Goal: Task Accomplishment & Management: Manage account settings

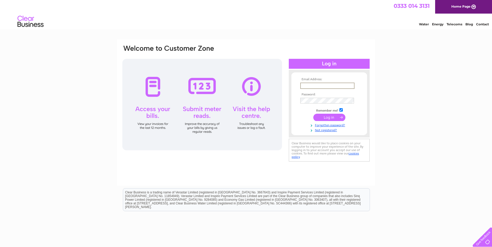
type input "[EMAIL_ADDRESS][DOMAIN_NAME]"
click at [326, 116] on input "submit" at bounding box center [329, 116] width 32 height 7
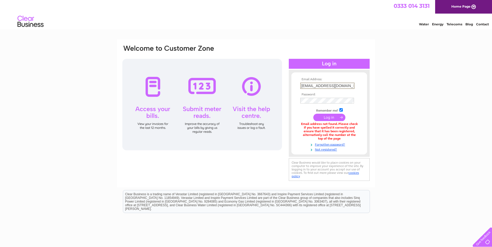
drag, startPoint x: 350, startPoint y: 84, endPoint x: 234, endPoint y: 92, distance: 116.4
click at [234, 92] on div "Email Address: [EMAIL_ADDRESS][DOMAIN_NAME] Password:" at bounding box center [246, 113] width 248 height 138
type input "l"
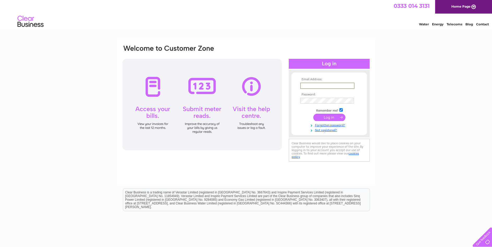
click at [324, 84] on input "text" at bounding box center [327, 85] width 54 height 6
type input "[EMAIL_ADDRESS][DOMAIN_NAME]"
click at [331, 119] on input "submit" at bounding box center [329, 116] width 32 height 7
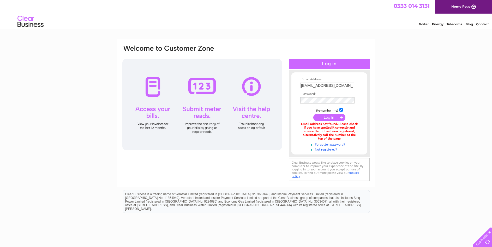
click at [328, 120] on input "submit" at bounding box center [329, 117] width 32 height 7
click at [349, 85] on input "[EMAIL_ADDRESS][DOMAIN_NAME]" at bounding box center [327, 85] width 54 height 6
drag, startPoint x: 349, startPoint y: 85, endPoint x: 268, endPoint y: 79, distance: 81.1
click at [268, 79] on div "Email Address: bkm.g.treading@gmail.com Password:" at bounding box center [246, 113] width 248 height 138
click at [307, 85] on input "text" at bounding box center [327, 85] width 54 height 6
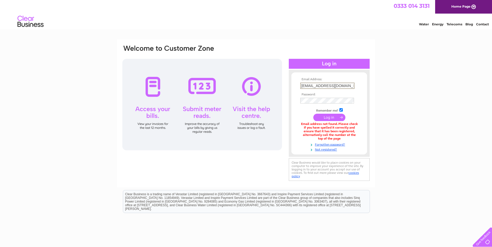
click at [349, 87] on input "[EMAIL_ADDRESS][DOMAIN_NAME]" at bounding box center [327, 85] width 54 height 6
type input "b"
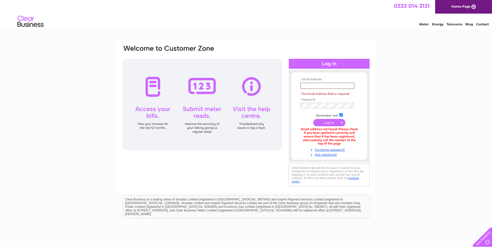
type input "l"
drag, startPoint x: 349, startPoint y: 87, endPoint x: 330, endPoint y: 87, distance: 18.8
click at [330, 87] on input "text" at bounding box center [327, 85] width 54 height 6
type input "[EMAIL_ADDRESS][DOMAIN_NAME]"
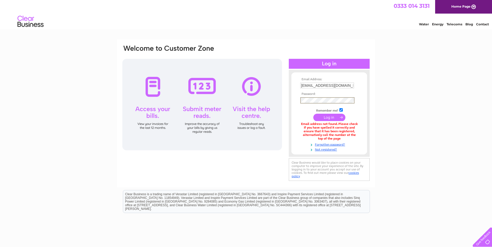
click at [313, 114] on input "submit" at bounding box center [329, 117] width 32 height 7
click at [339, 143] on link "Forgotten password?" at bounding box center [329, 143] width 59 height 5
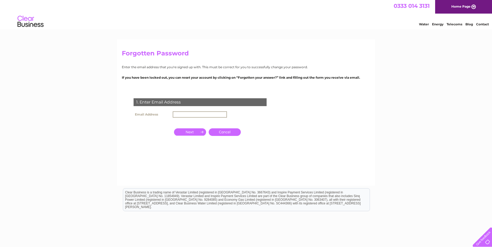
click at [183, 114] on input "text" at bounding box center [200, 114] width 54 height 6
type input "[EMAIL_ADDRESS][DOMAIN_NAME]"
click at [196, 132] on input "button" at bounding box center [190, 131] width 32 height 7
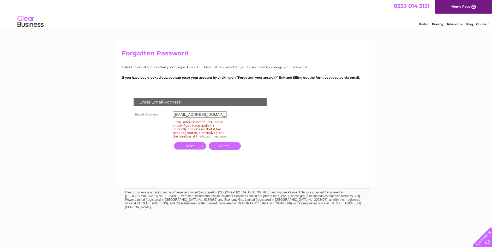
drag, startPoint x: 221, startPoint y: 116, endPoint x: 85, endPoint y: 107, distance: 136.5
click at [85, 107] on div "Forgotten Password Enter the email address that you're signed up with. This mus…" at bounding box center [246, 156] width 492 height 235
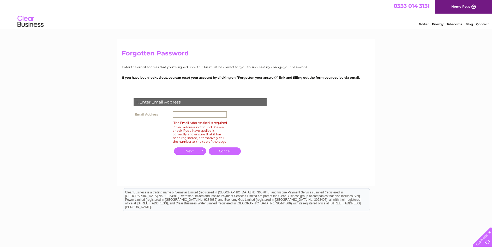
click at [208, 113] on input "text" at bounding box center [200, 114] width 54 height 6
type input "b"
